Goal: Find specific page/section: Find specific page/section

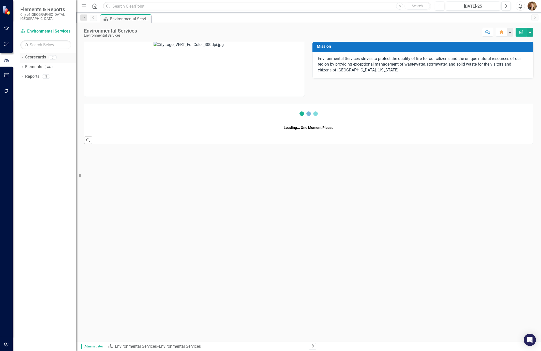
click at [24, 56] on icon "Dropdown" at bounding box center [22, 57] width 4 height 3
click at [0, 0] on div "Dropdown [GEOGRAPHIC_DATA] Environmental Services Building Development Services…" at bounding box center [0, 0] width 0 height 0
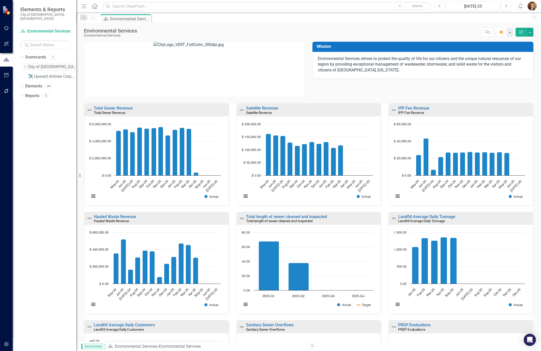
click at [25, 65] on icon "Dropdown" at bounding box center [25, 66] width 4 height 3
click at [46, 93] on link "Building Development Services" at bounding box center [54, 96] width 43 height 6
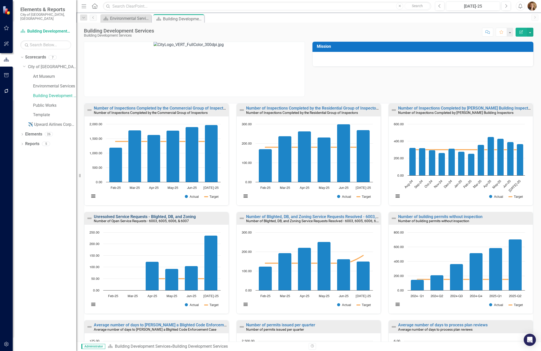
click at [131, 217] on link "Unresolved Service Requests - Blighted, DB, and Zoning" at bounding box center [145, 216] width 102 height 5
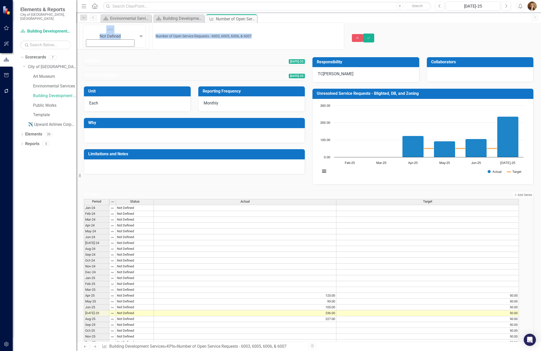
drag, startPoint x: 236, startPoint y: 31, endPoint x: 117, endPoint y: 31, distance: 118.9
drag, startPoint x: 215, startPoint y: 29, endPoint x: 89, endPoint y: 29, distance: 126.1
click at [89, 29] on div "Not Defined Expand Number of Open Service Requests - 6003, 6005, 6006, & 6007" at bounding box center [210, 36] width 268 height 27
click at [376, 23] on div "Not Defined Expand Number of Open Service Requests - 6003, 6005, 6006, & 6007 C…" at bounding box center [308, 38] width 465 height 31
click at [184, 19] on div "Building Development Services" at bounding box center [180, 18] width 34 height 6
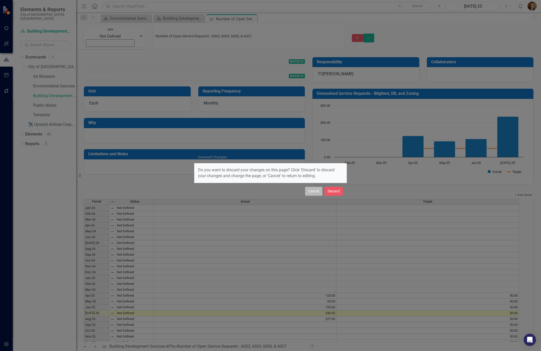
click at [312, 193] on button "Cancel" at bounding box center [313, 191] width 17 height 9
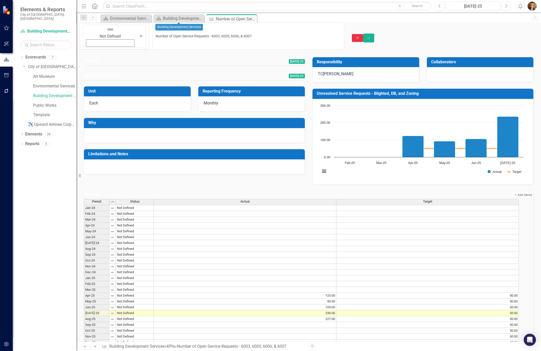
click at [360, 36] on icon "Close" at bounding box center [357, 38] width 5 height 4
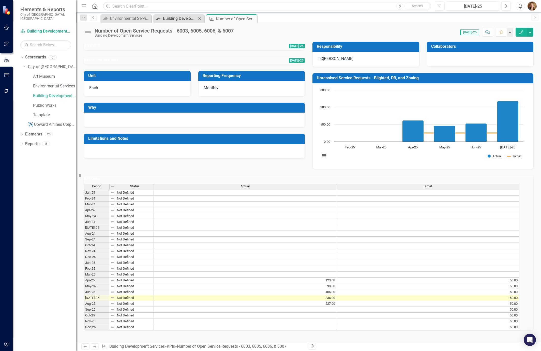
click at [167, 21] on div "Building Development Services" at bounding box center [180, 18] width 34 height 6
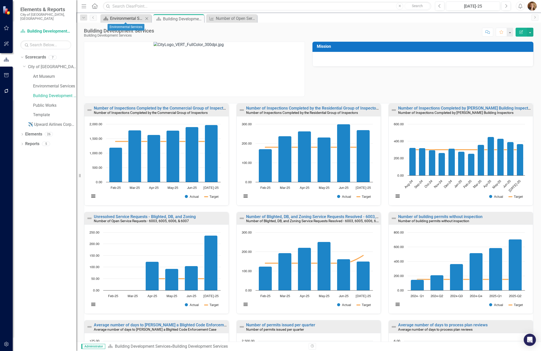
click at [123, 20] on div "Environmental Services" at bounding box center [127, 18] width 34 height 6
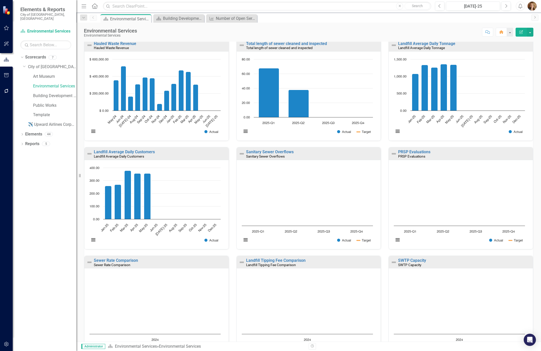
scroll to position [213, 0]
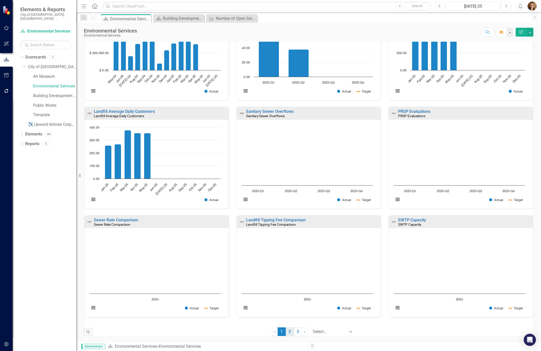
click at [286, 330] on link "2" at bounding box center [290, 331] width 8 height 9
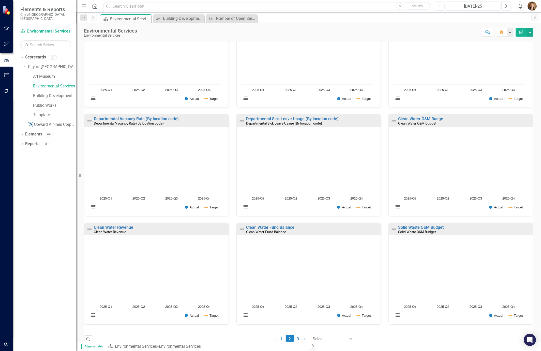
scroll to position [210, 0]
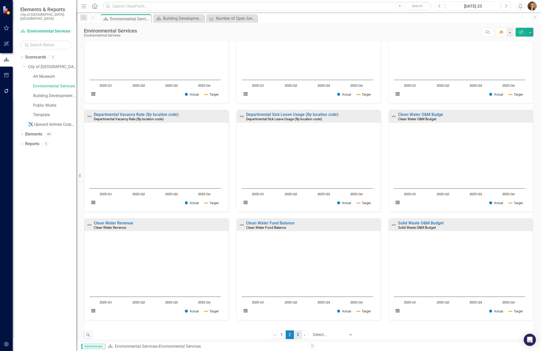
click at [294, 334] on link "3" at bounding box center [298, 334] width 8 height 9
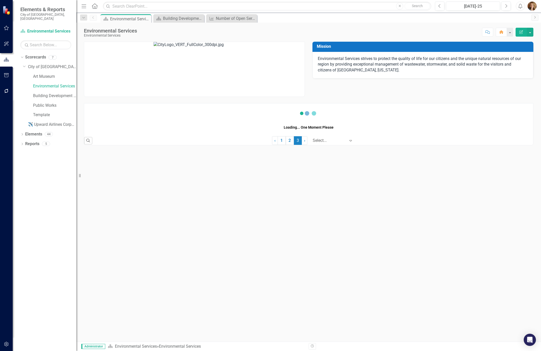
scroll to position [0, 0]
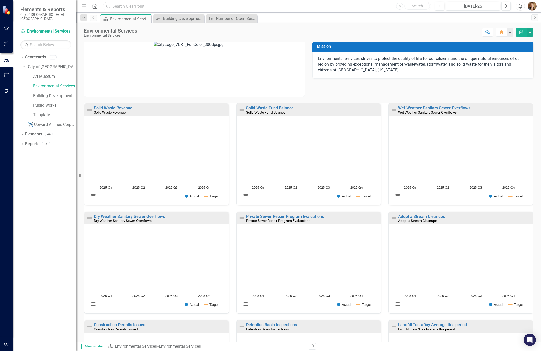
click at [126, 7] on input "text" at bounding box center [267, 6] width 328 height 9
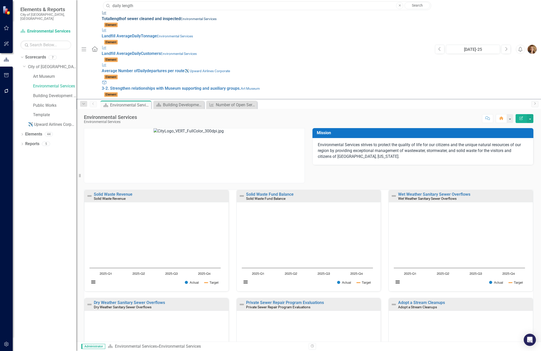
type input "daily length"
click at [140, 16] on span "Total length of sewer cleaned and inspected" at bounding box center [141, 18] width 79 height 5
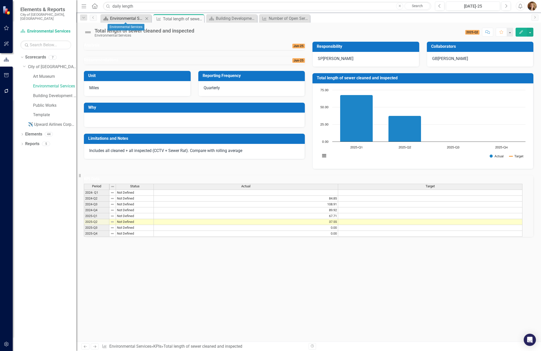
click at [128, 18] on div "Environmental Services" at bounding box center [127, 18] width 34 height 6
